Goal: Information Seeking & Learning: Find specific fact

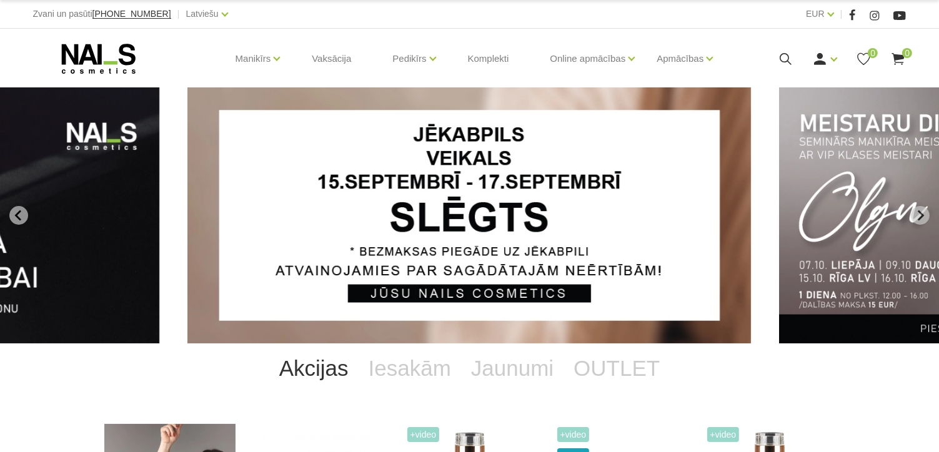
click at [779, 61] on icon at bounding box center [786, 59] width 16 height 16
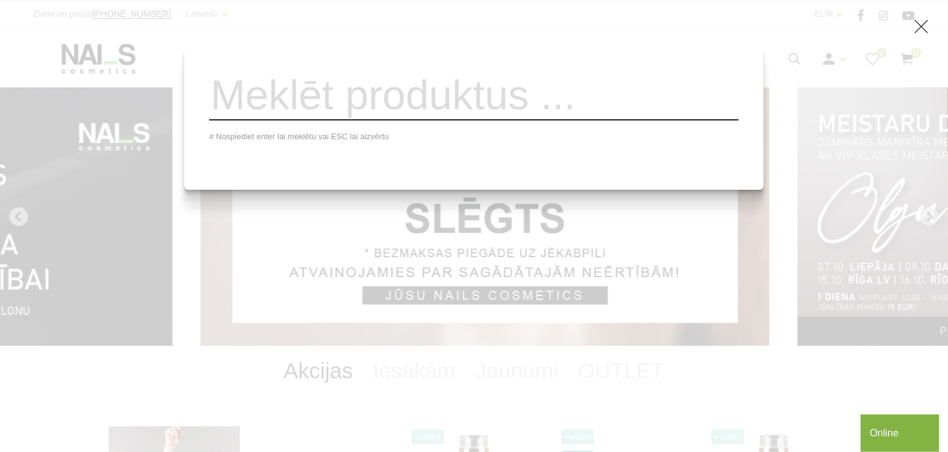
paste input "Nais Wanted Q5 gēls Nude Sparkle 30ml"
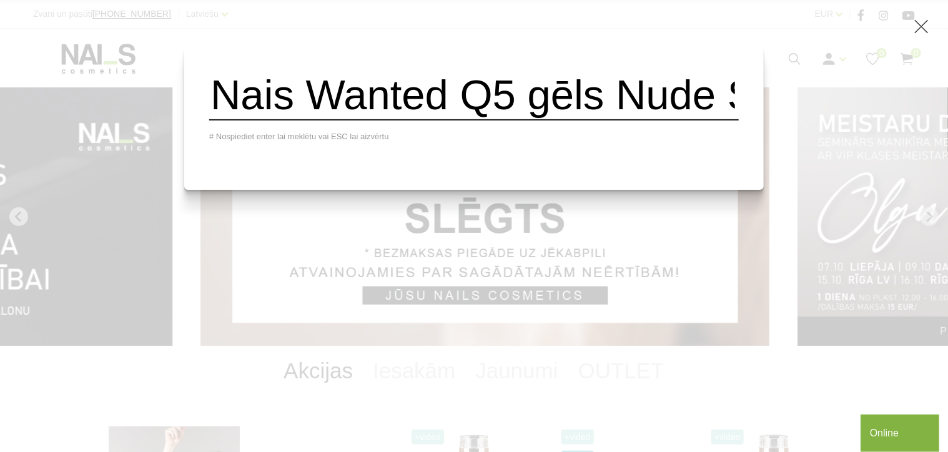
scroll to position [0, 279]
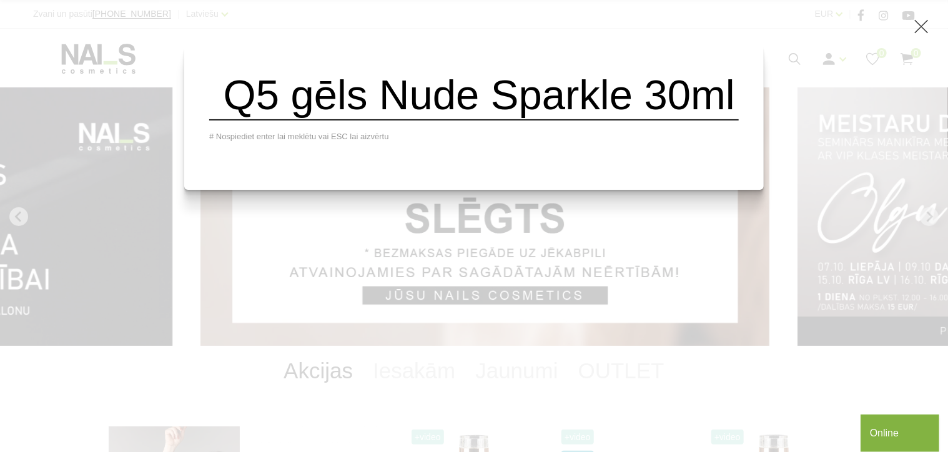
type input "Nais Wanted Q5 gēls Nude Sparkle 30ml"
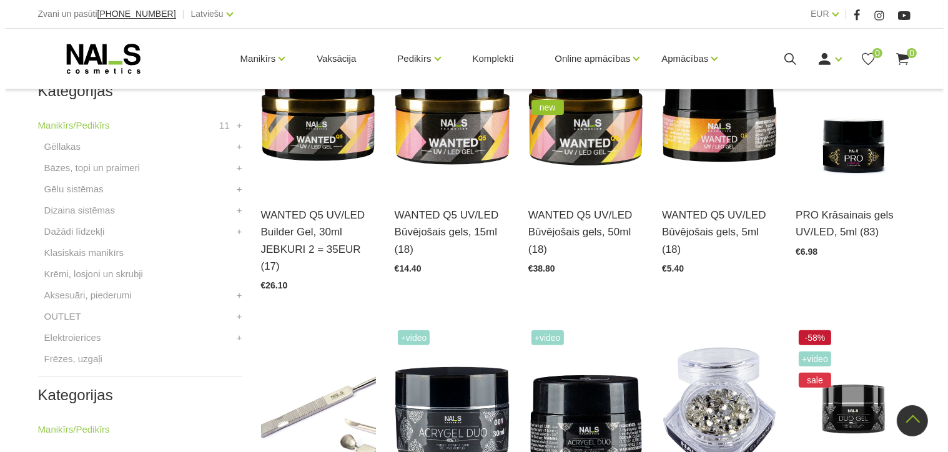
scroll to position [238, 0]
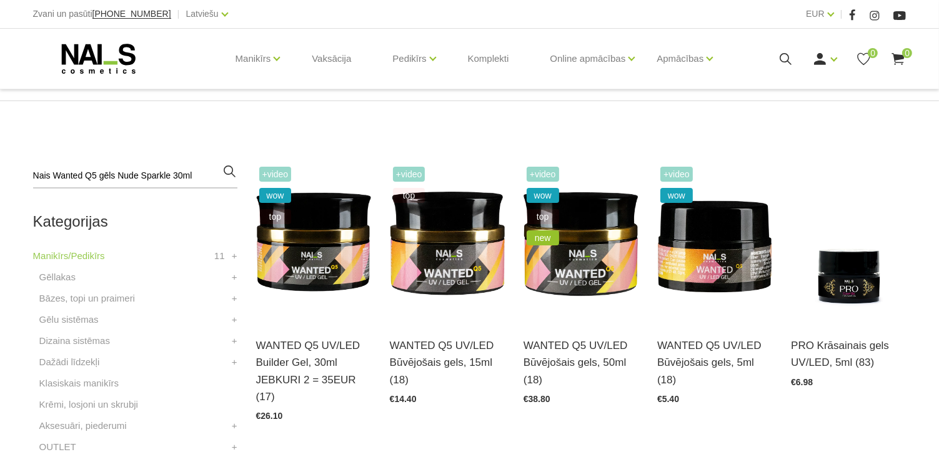
click at [782, 61] on use at bounding box center [786, 59] width 12 height 12
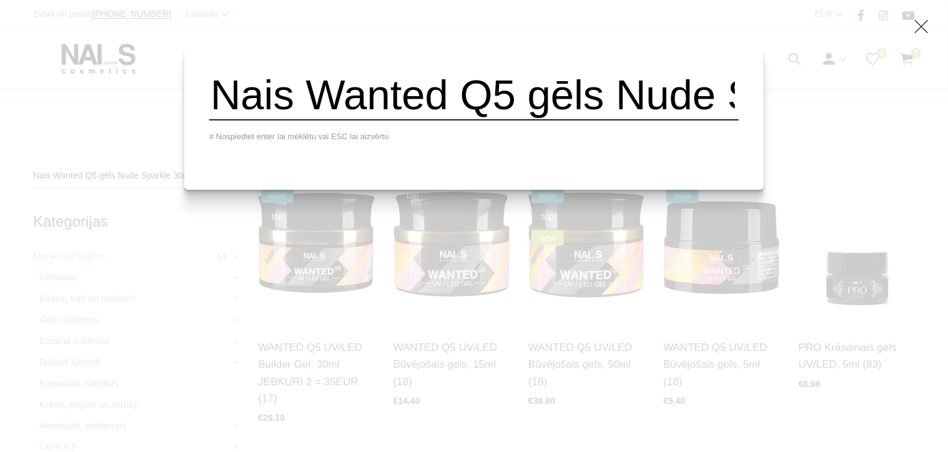
click at [653, 121] on input "Nais Wanted Q5 gēls Nude Sparkle 30ml" at bounding box center [474, 95] width 530 height 51
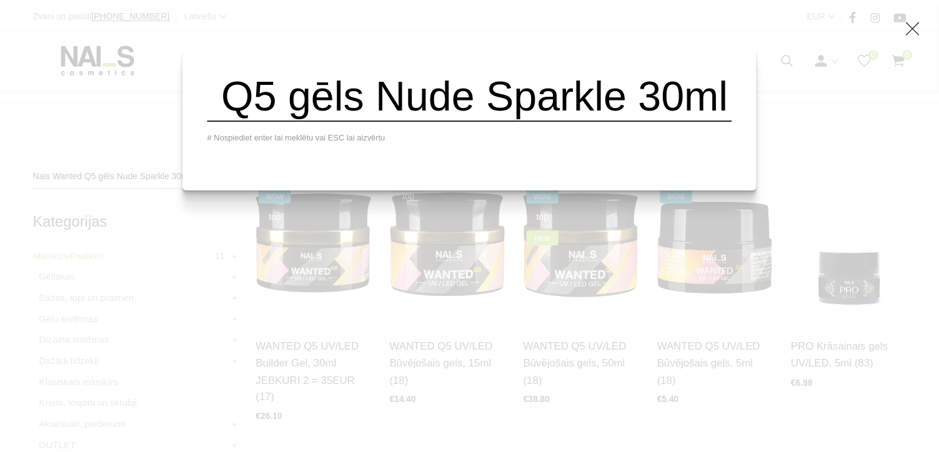
scroll to position [0, 0]
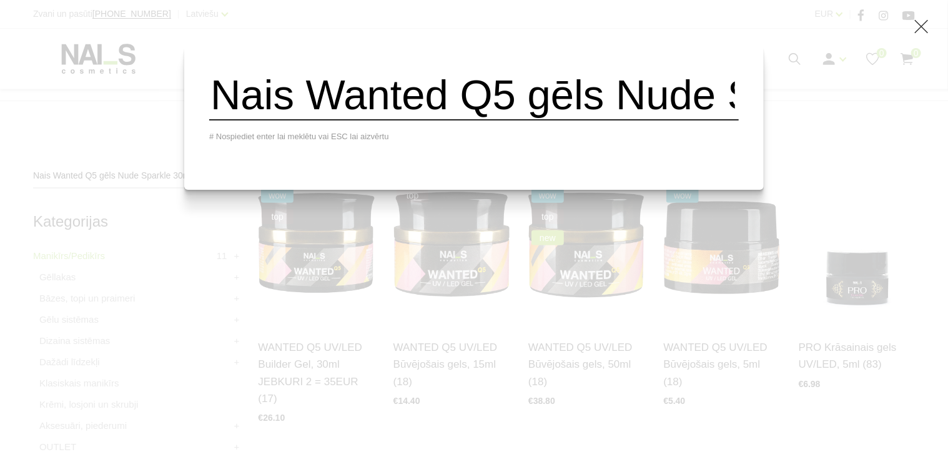
click at [923, 19] on icon at bounding box center [922, 27] width 16 height 16
